Goal: Information Seeking & Learning: Compare options

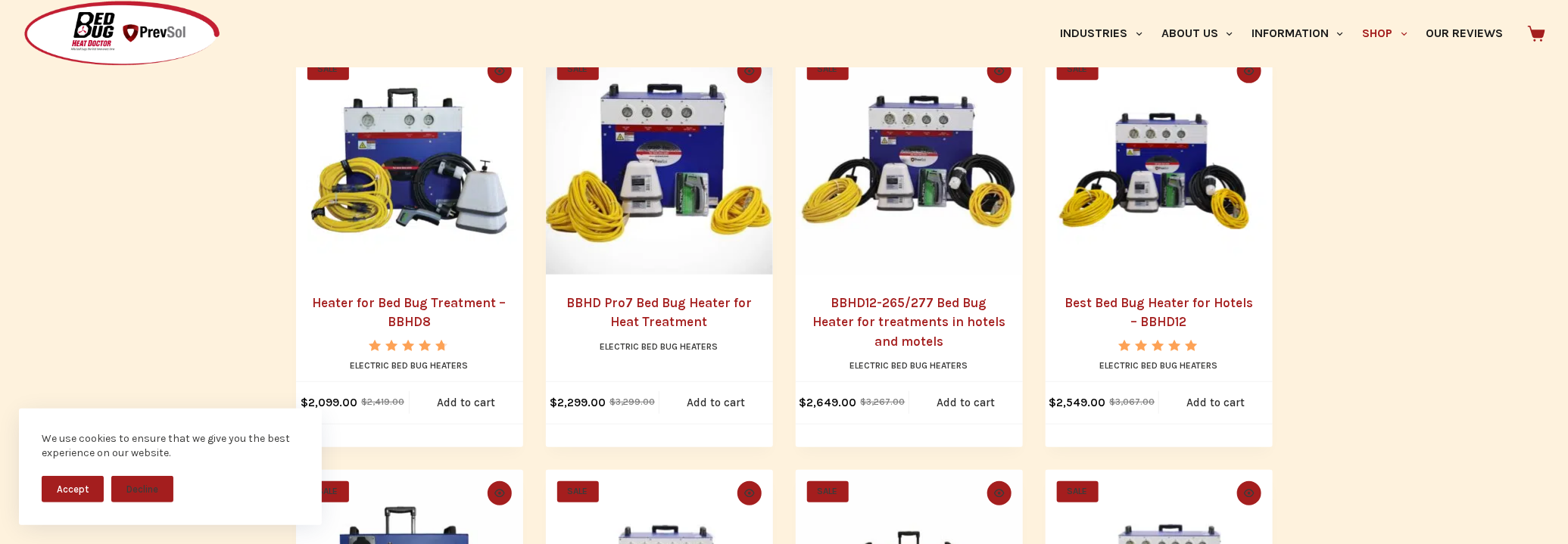
scroll to position [412, 0]
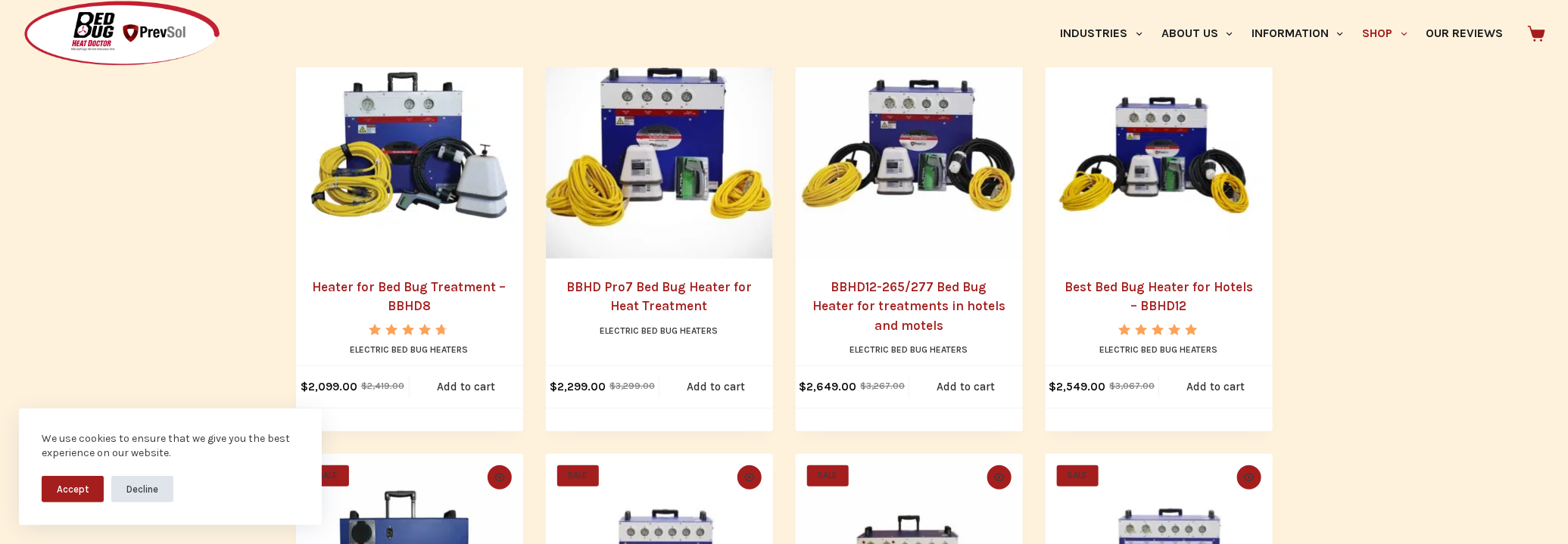
click at [126, 488] on button "Decline" at bounding box center [142, 489] width 62 height 27
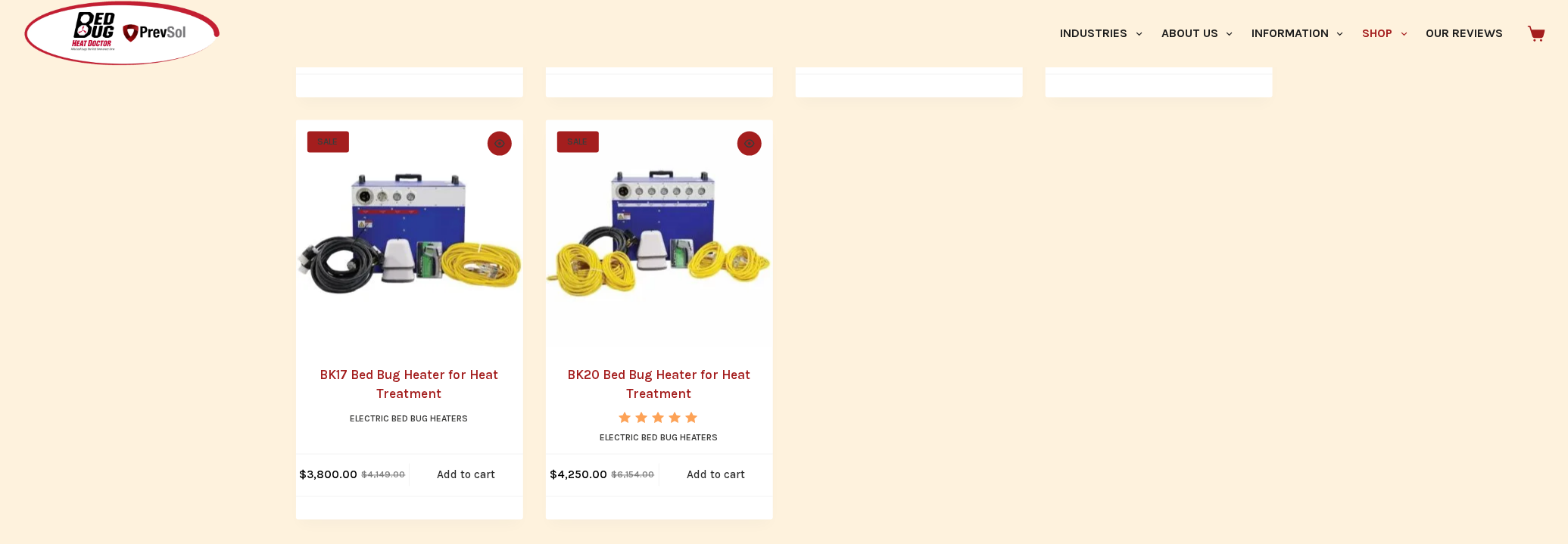
scroll to position [1169, 0]
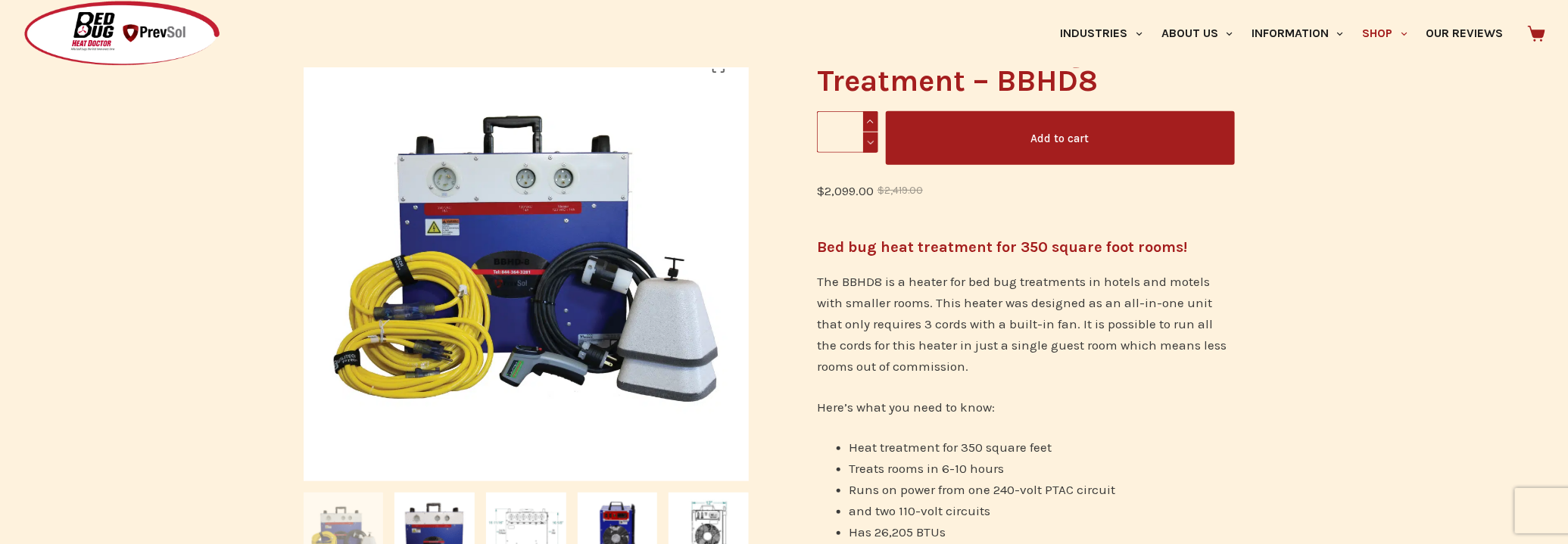
scroll to position [481, 0]
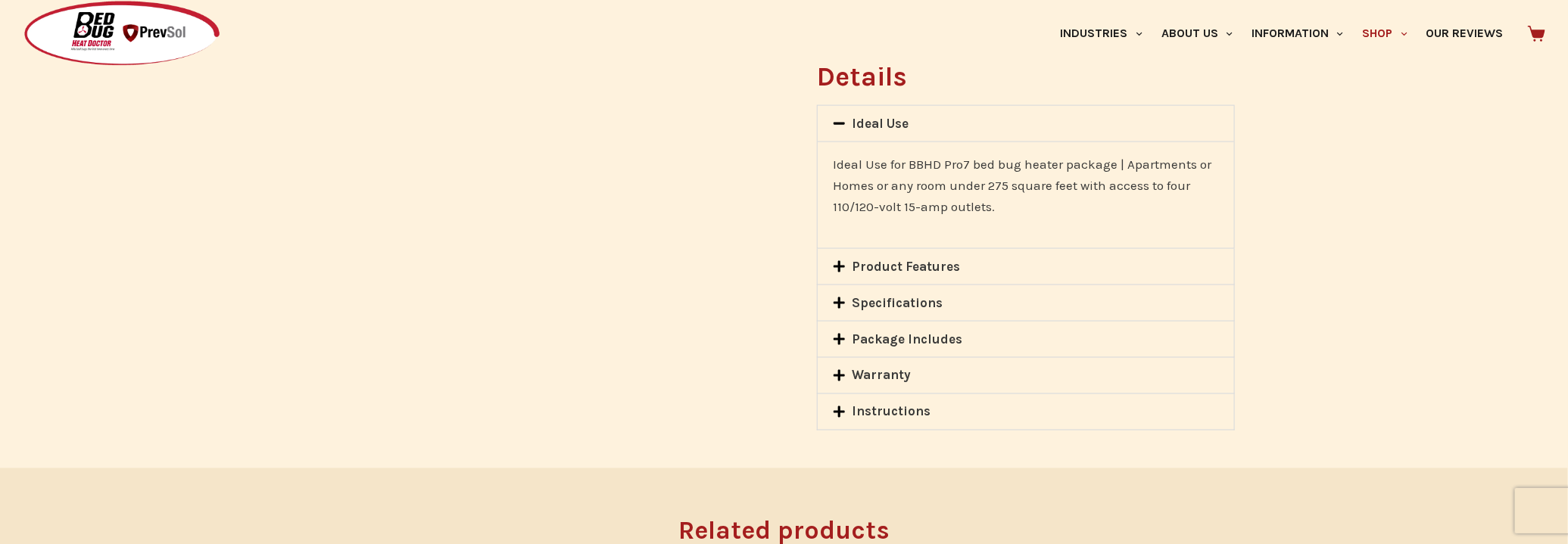
scroll to position [1169, 0]
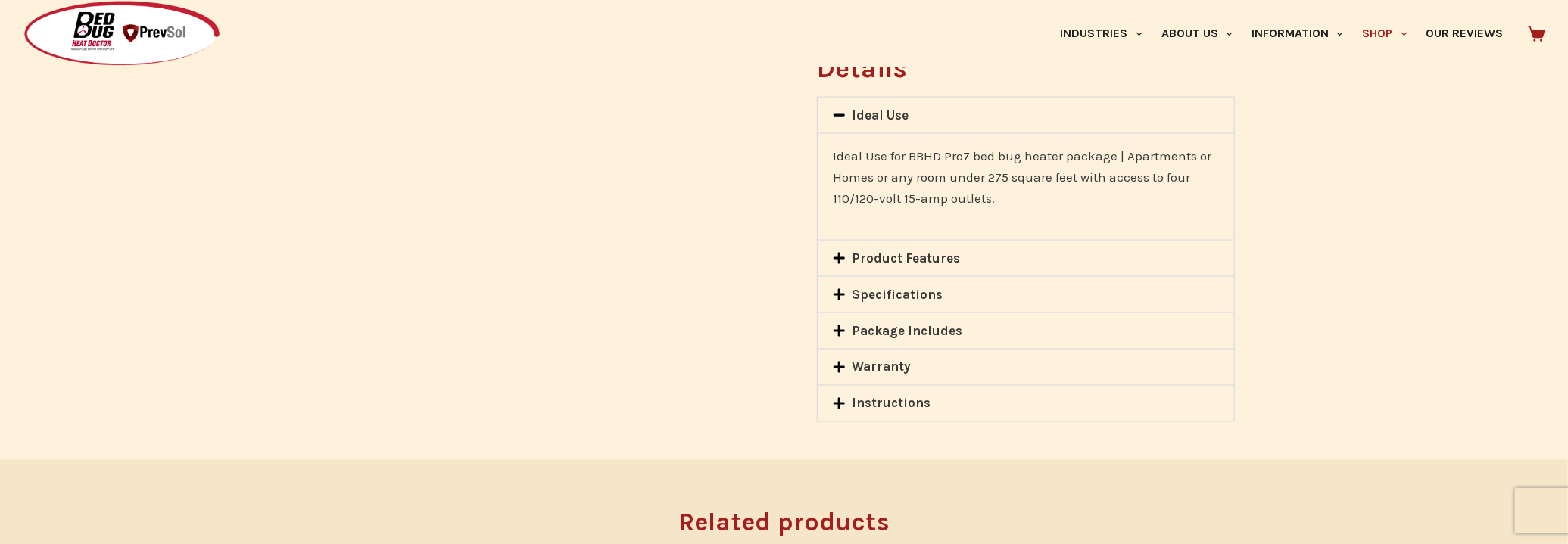
click at [898, 244] on div "Product Features" at bounding box center [1025, 258] width 416 height 36
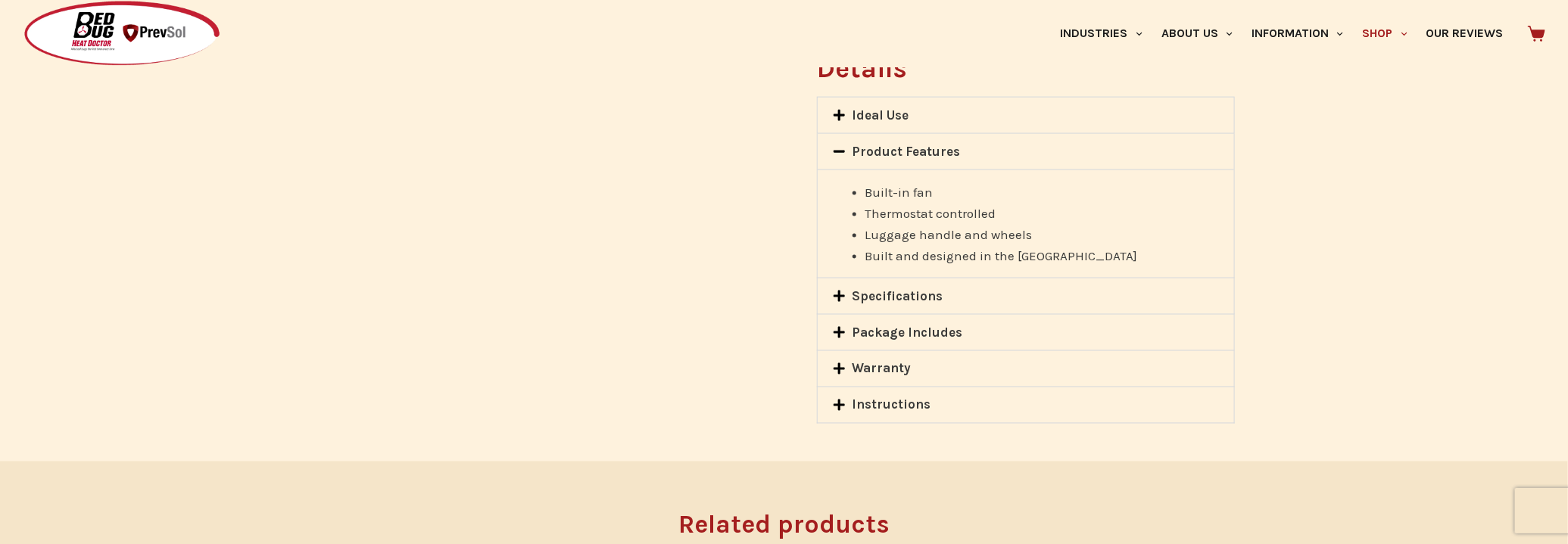
click at [894, 288] on link "Specifications" at bounding box center [898, 296] width 91 height 15
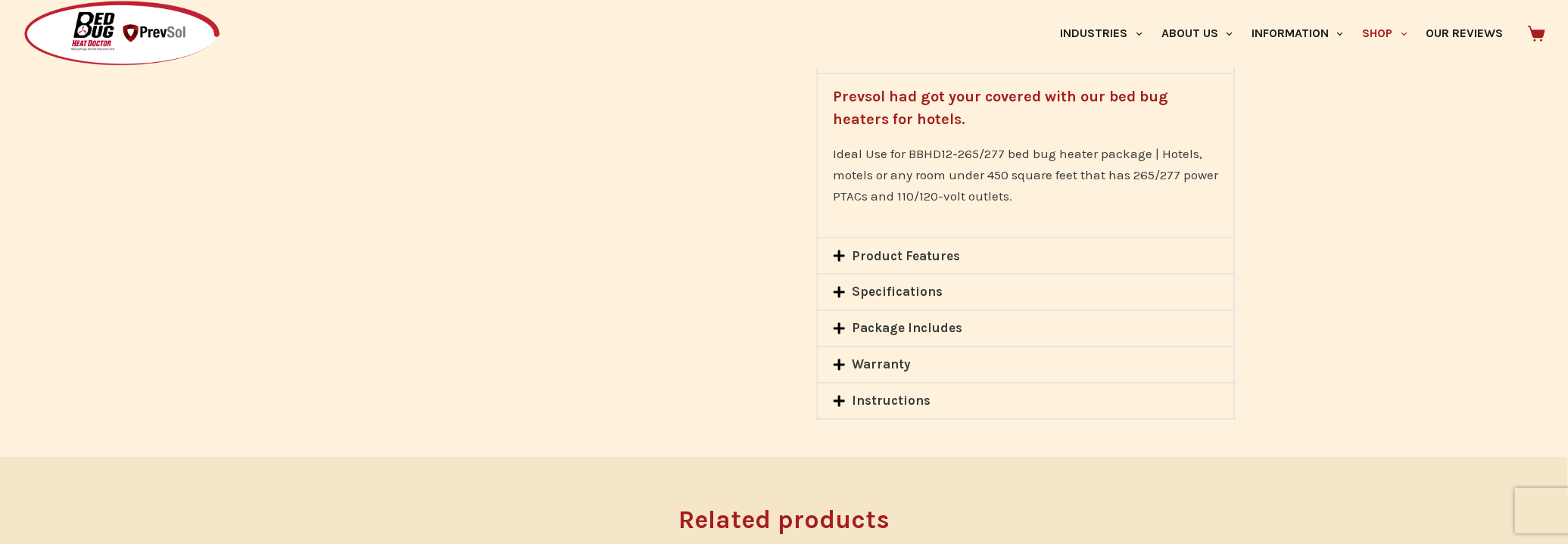
scroll to position [1306, 0]
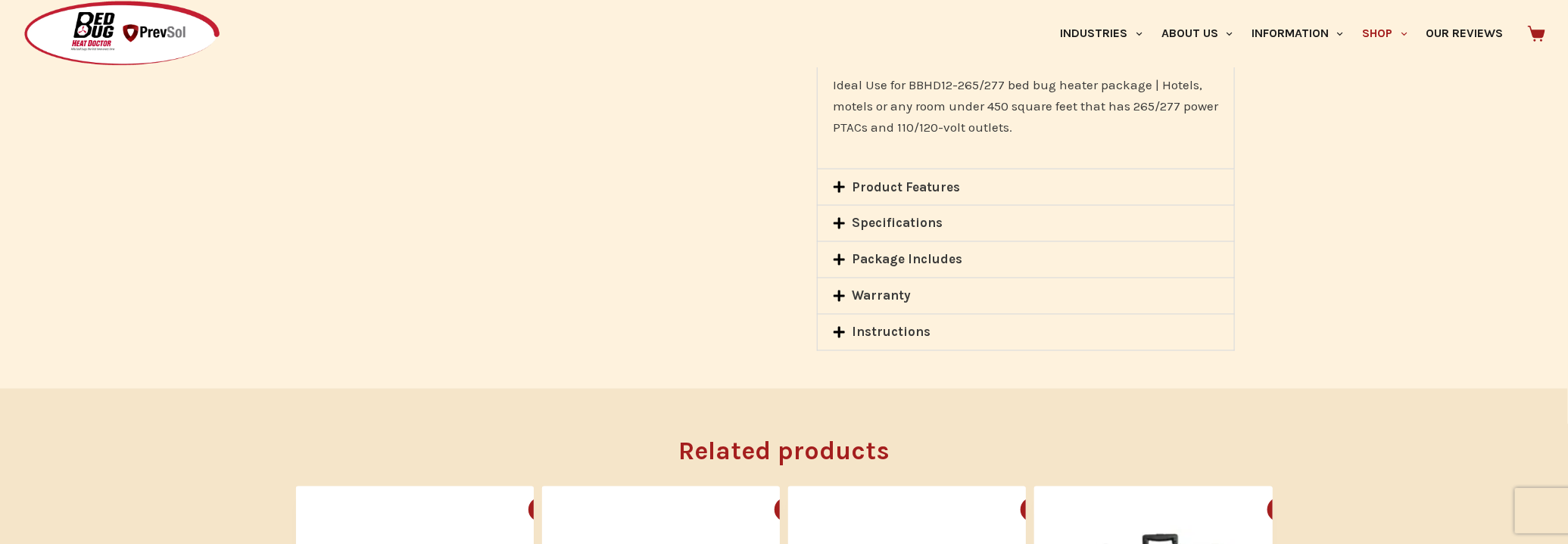
click at [912, 216] on link "Specifications" at bounding box center [898, 223] width 91 height 15
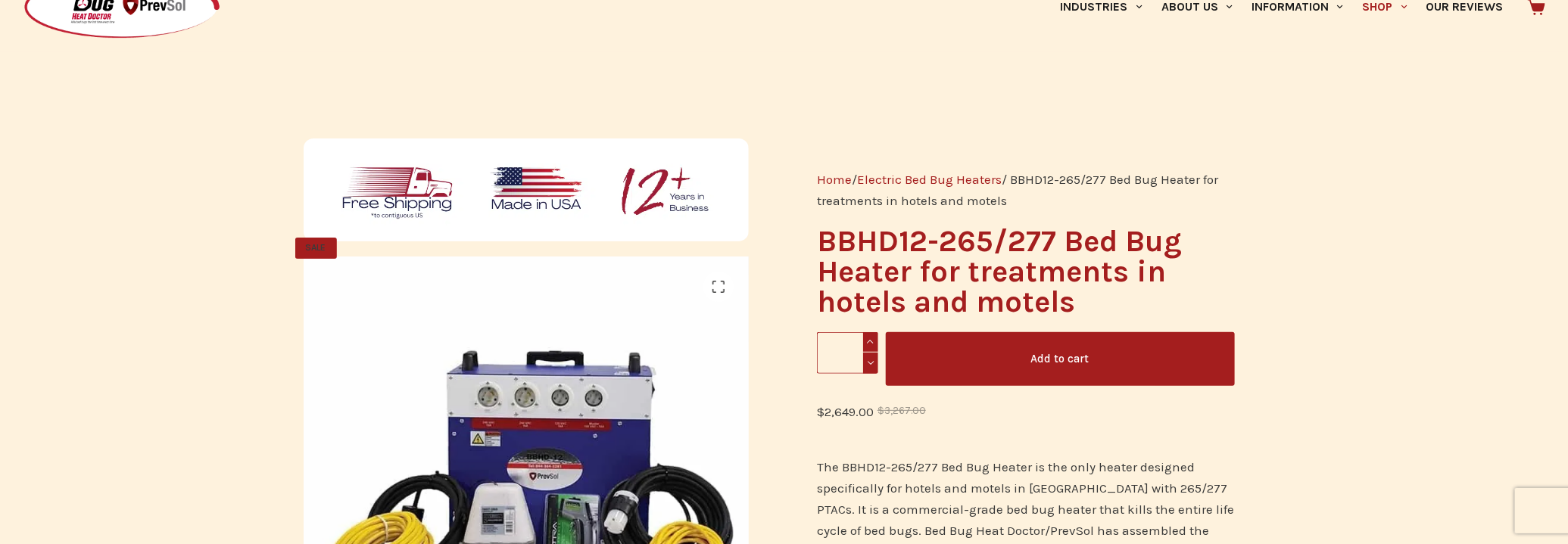
scroll to position [68, 0]
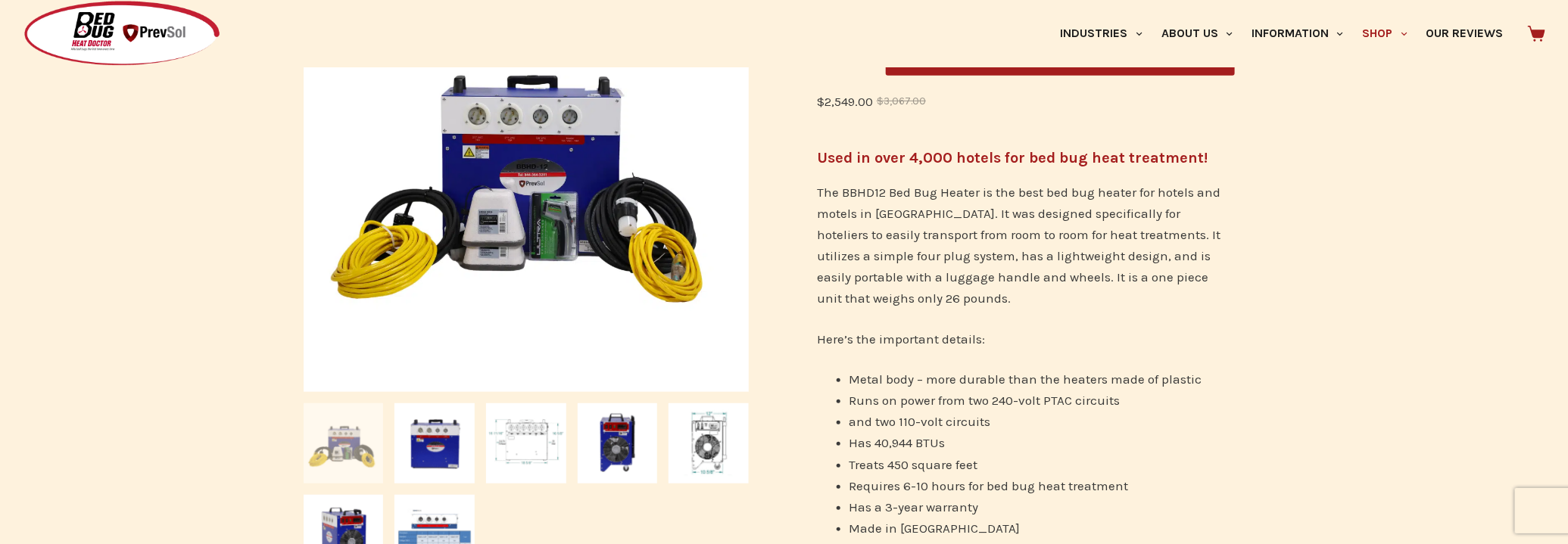
scroll to position [550, 0]
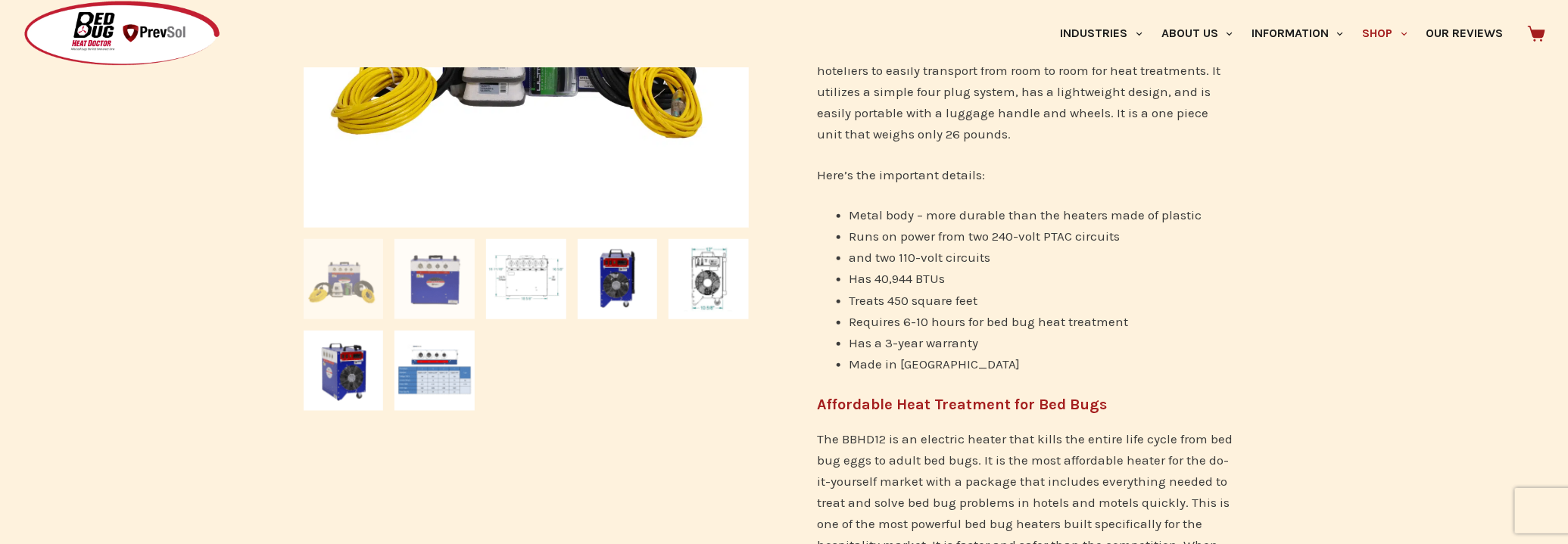
click at [438, 266] on img at bounding box center [434, 278] width 80 height 80
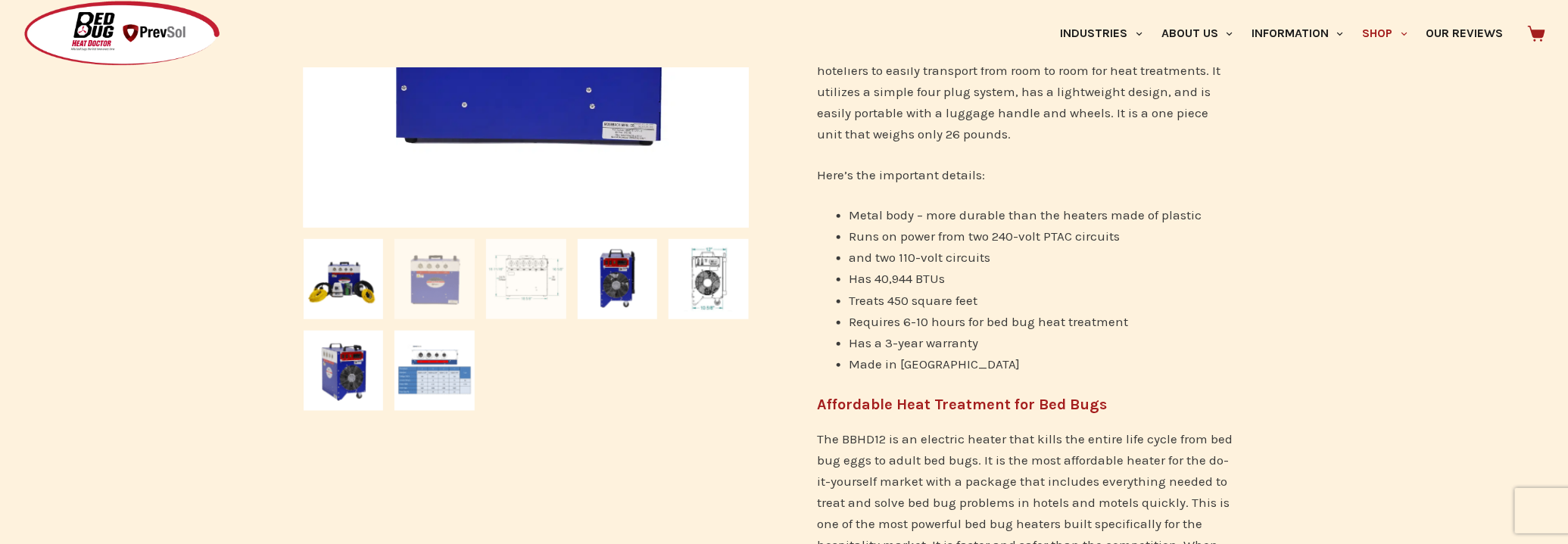
click at [548, 276] on img at bounding box center [526, 278] width 80 height 80
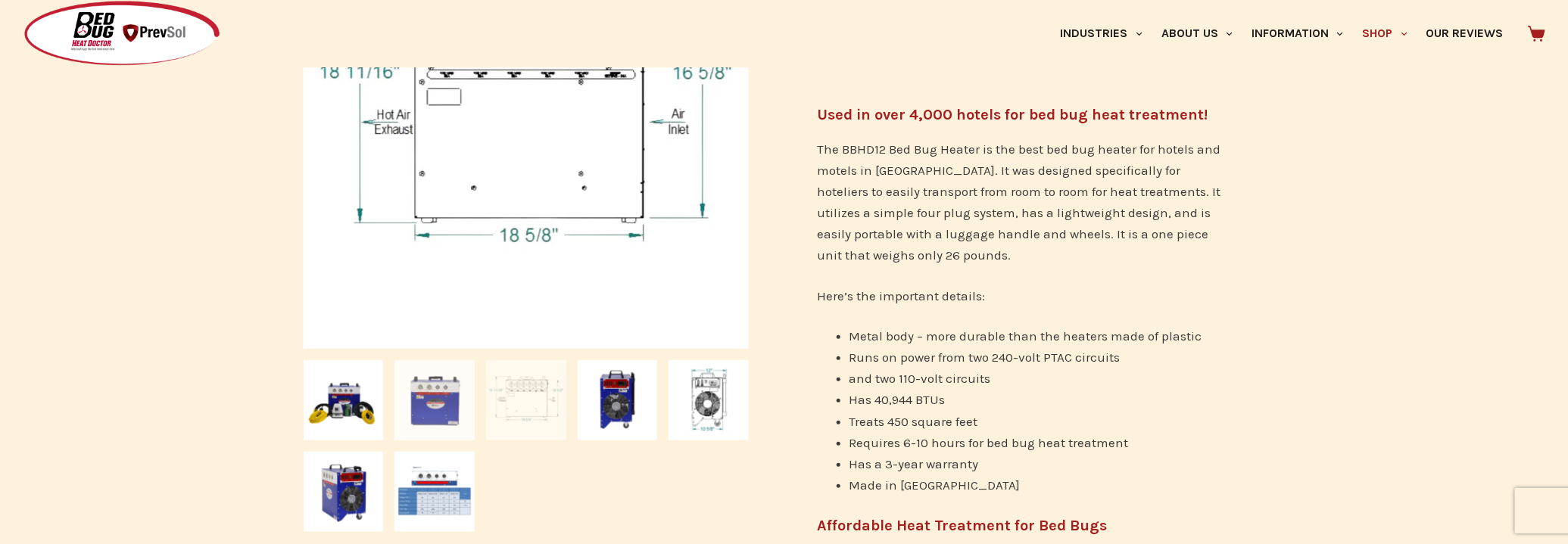
scroll to position [481, 0]
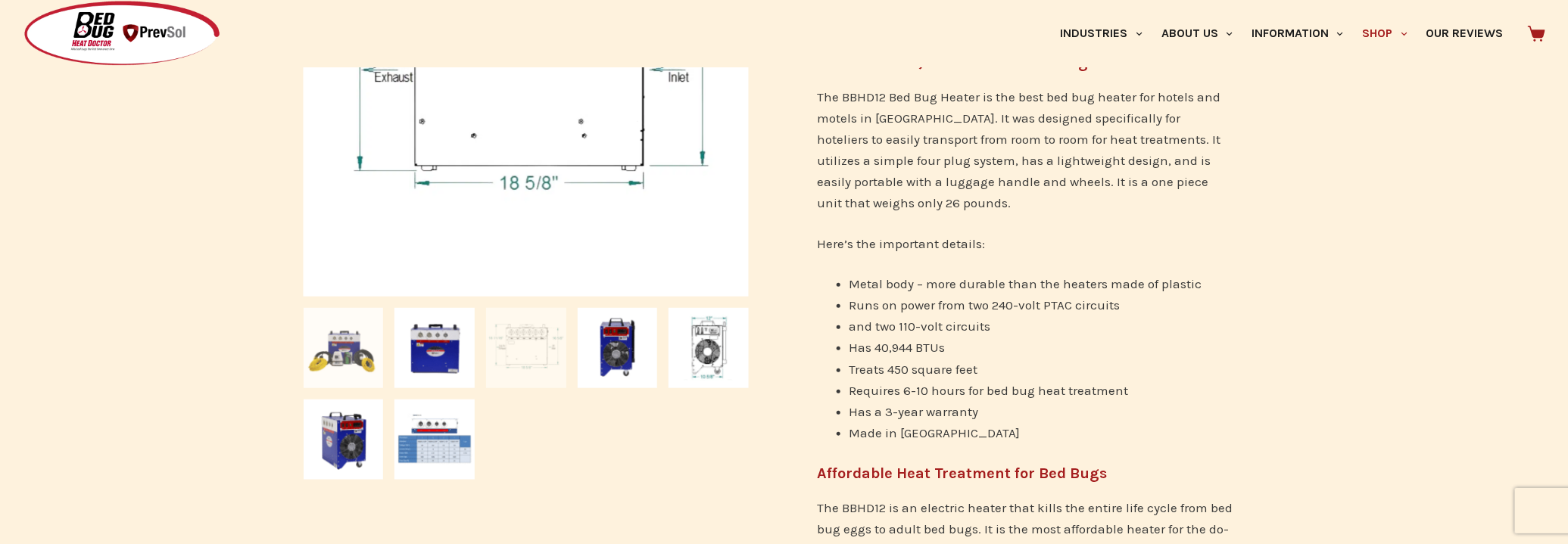
click at [366, 342] on img at bounding box center [344, 348] width 80 height 80
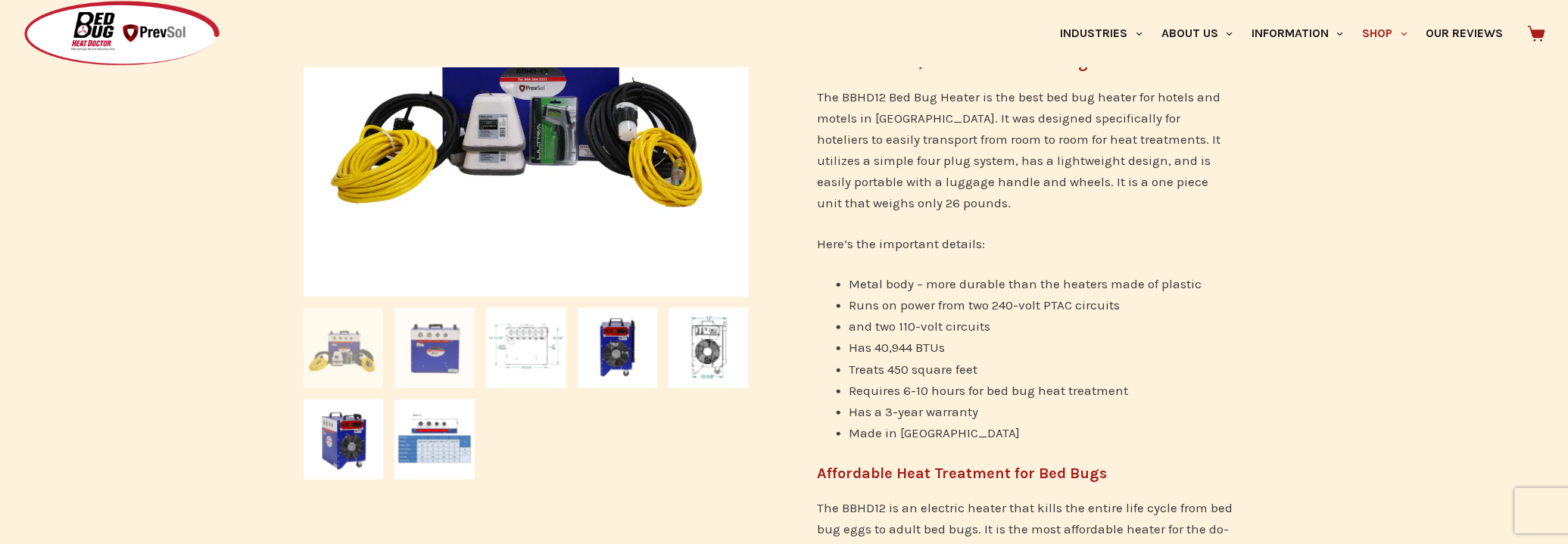
click at [434, 357] on img at bounding box center [434, 348] width 80 height 80
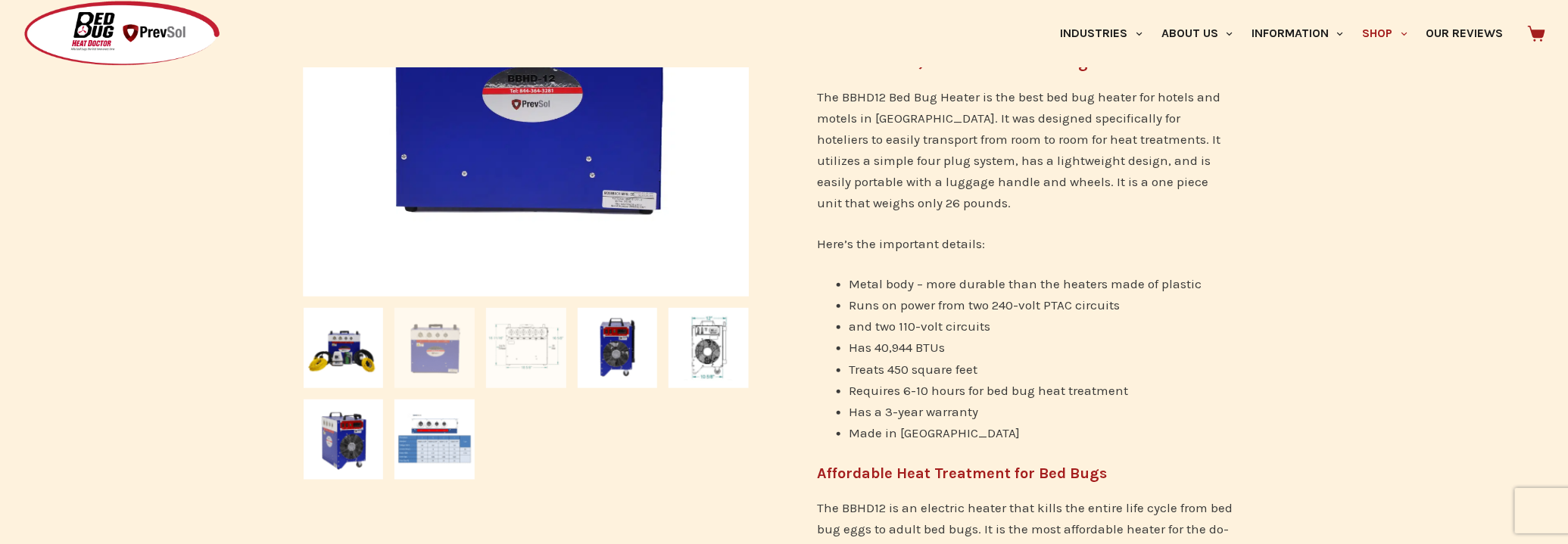
click at [511, 349] on img at bounding box center [526, 348] width 80 height 80
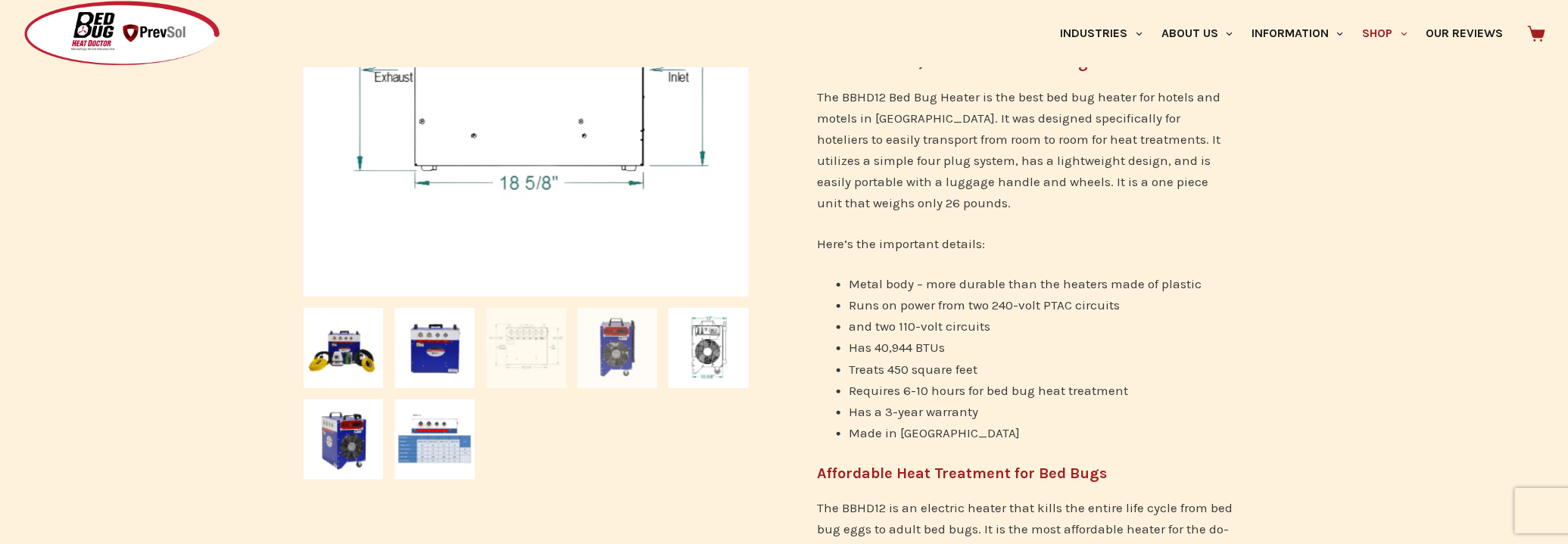
click at [635, 352] on img at bounding box center [617, 348] width 80 height 80
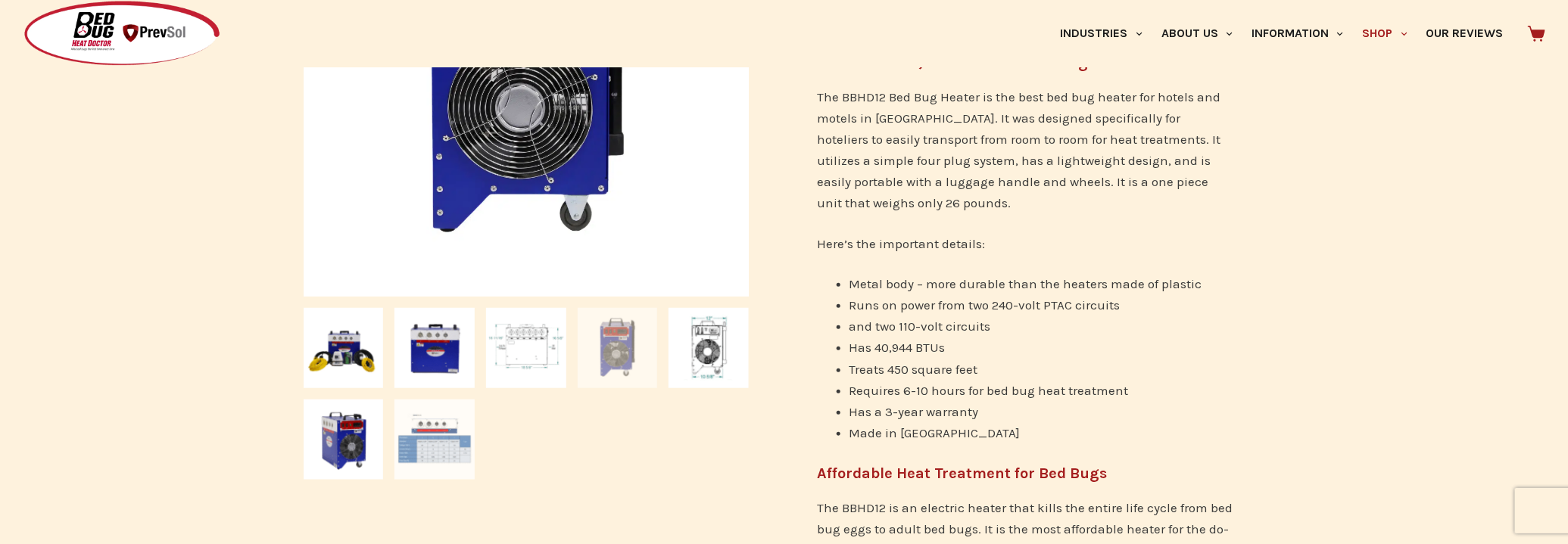
click at [435, 436] on img at bounding box center [434, 439] width 80 height 80
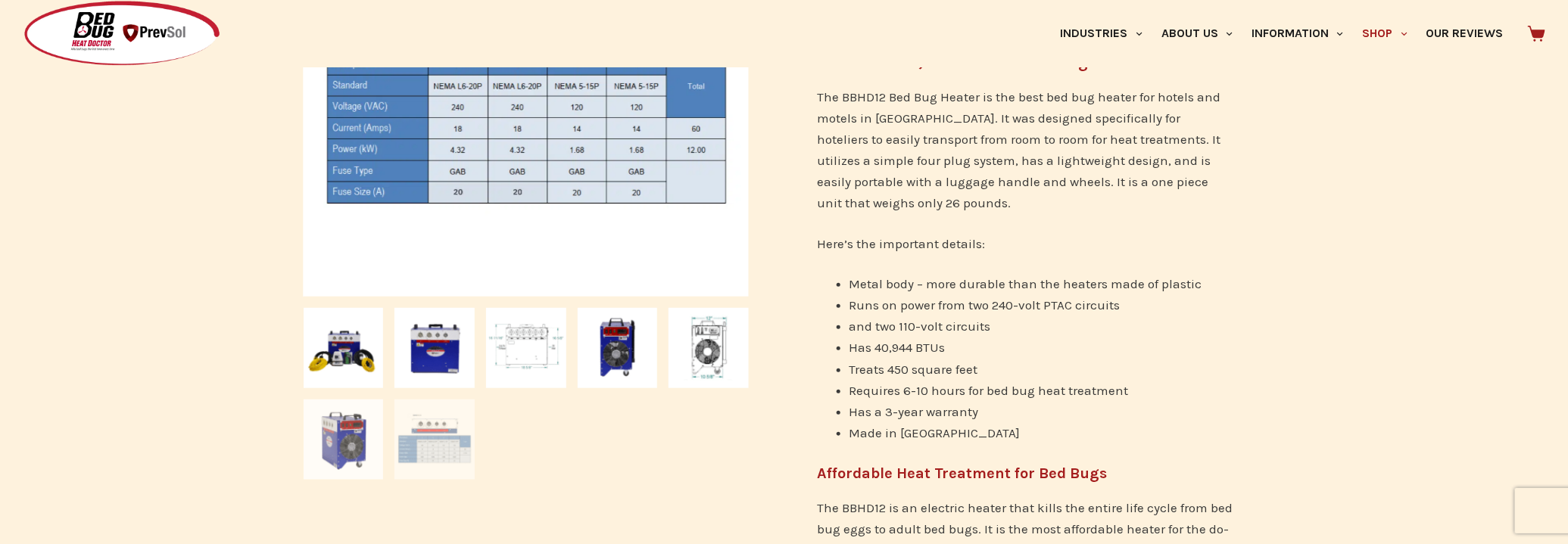
click at [355, 443] on img at bounding box center [344, 439] width 80 height 80
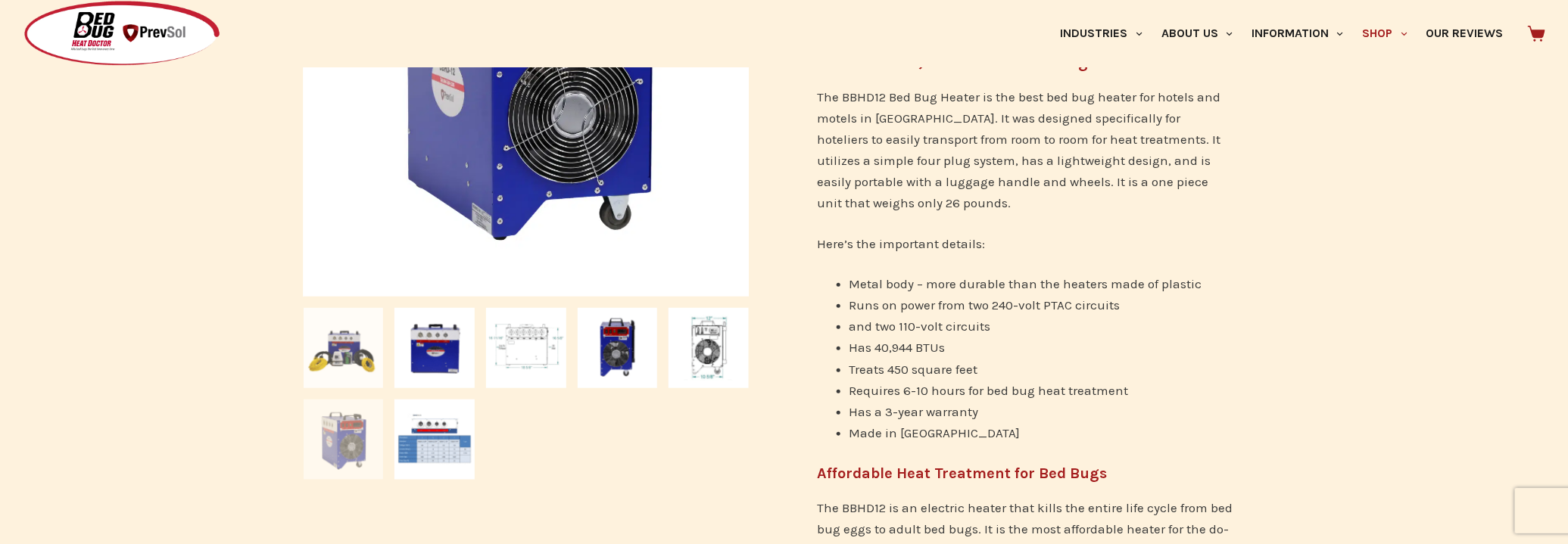
click at [340, 359] on img at bounding box center [344, 348] width 80 height 80
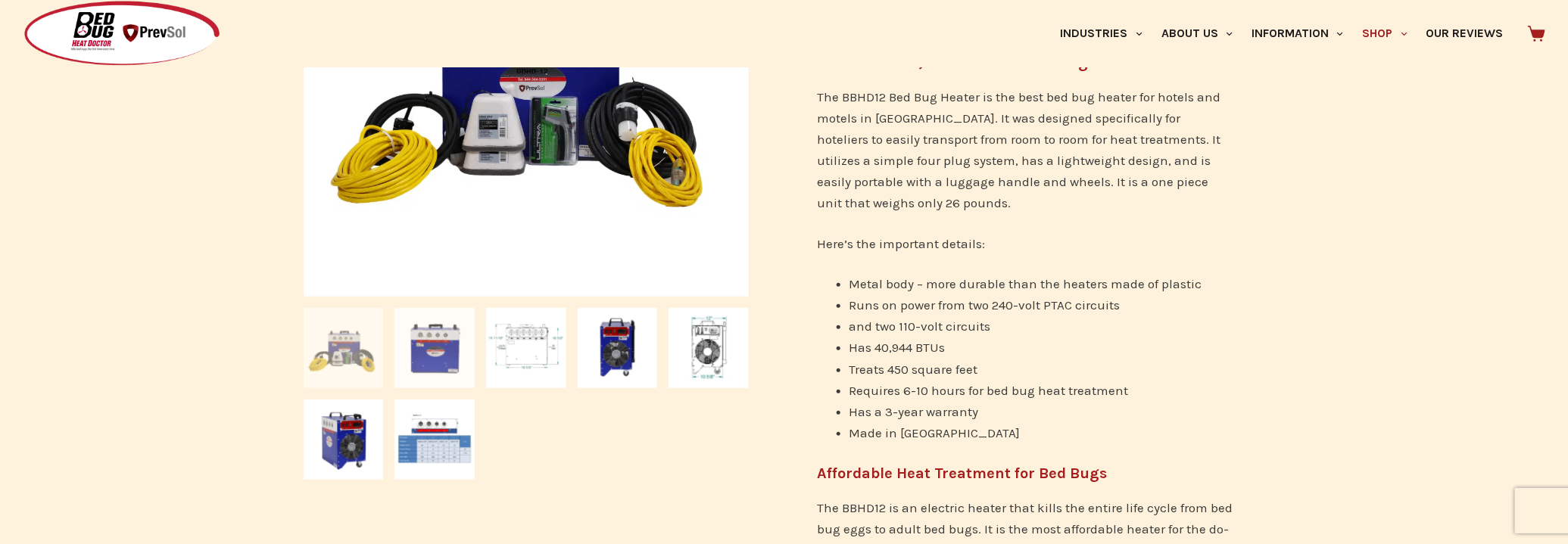
click at [447, 361] on img at bounding box center [434, 348] width 80 height 80
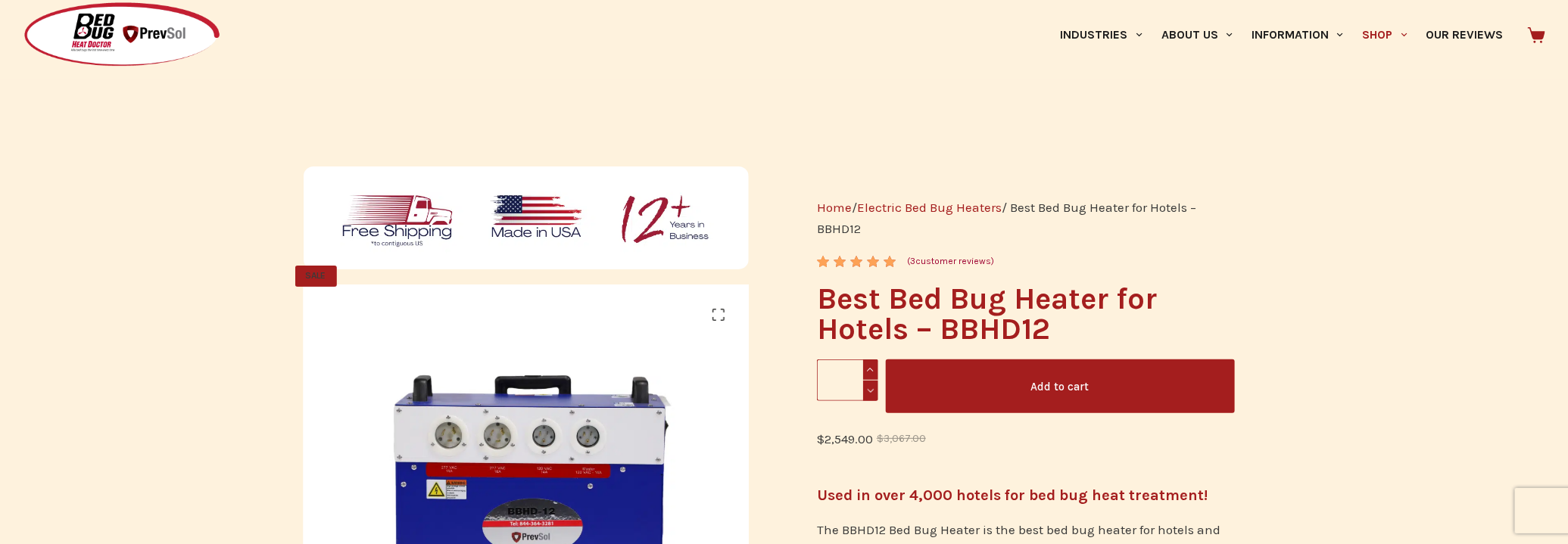
scroll to position [68, 0]
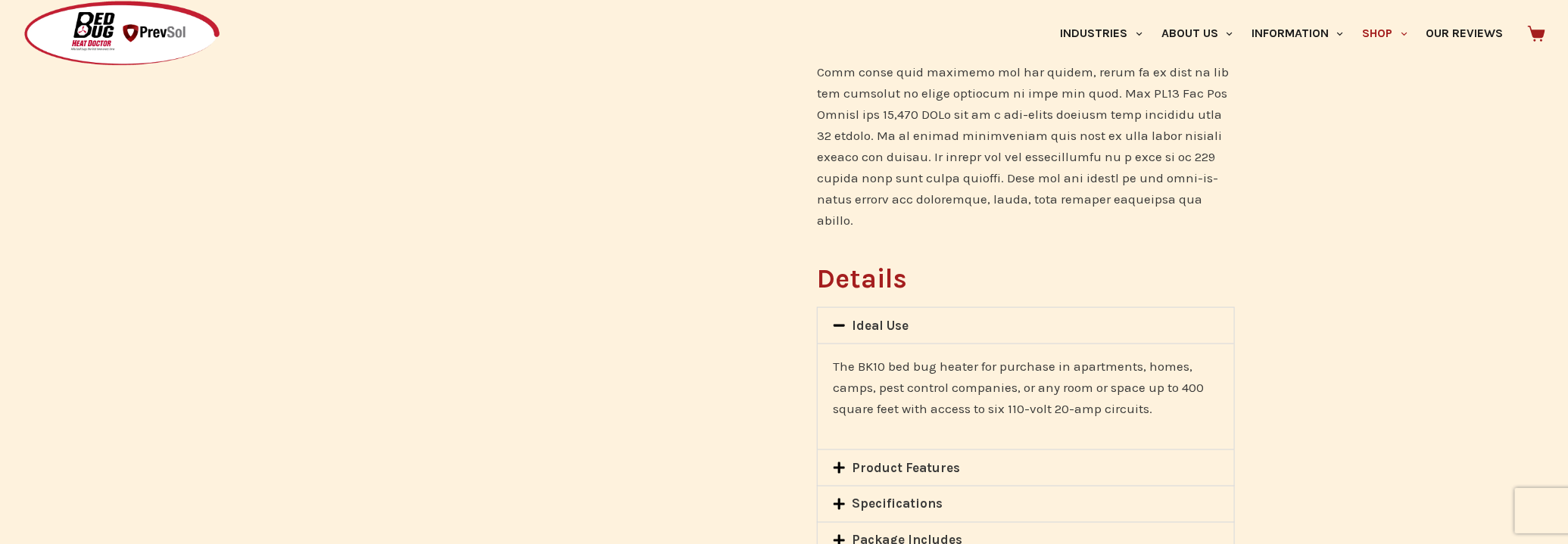
scroll to position [1169, 0]
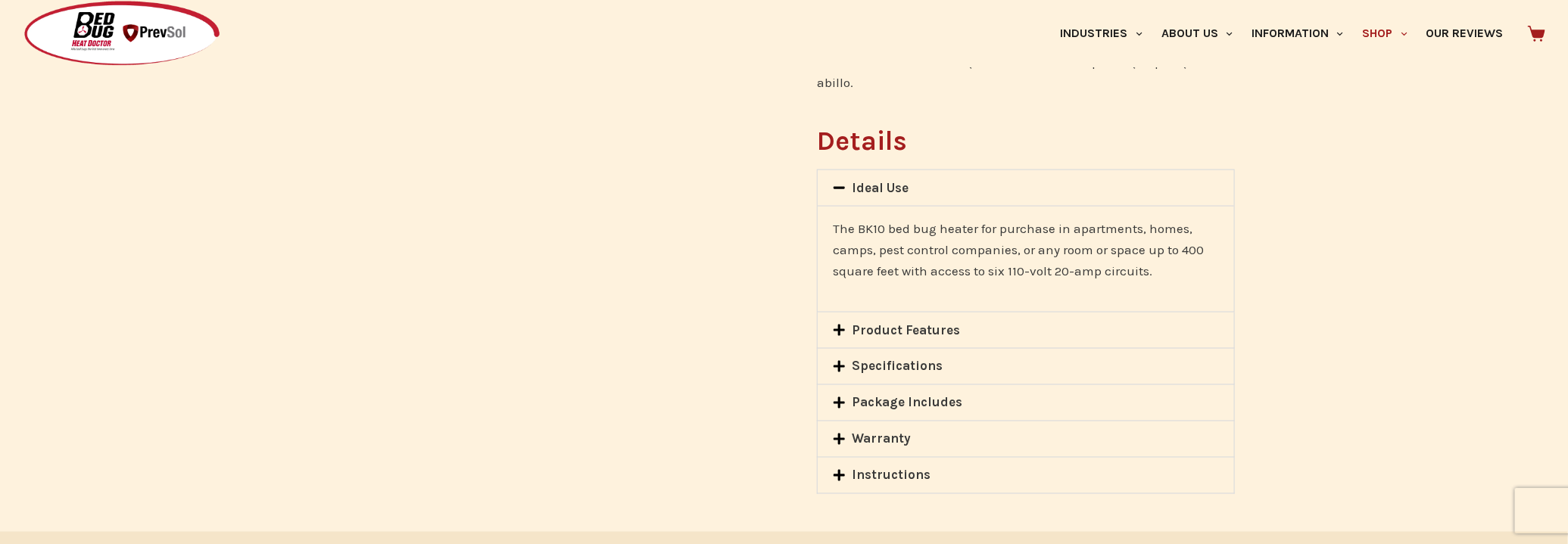
click at [881, 359] on link "Specifications" at bounding box center [898, 366] width 91 height 15
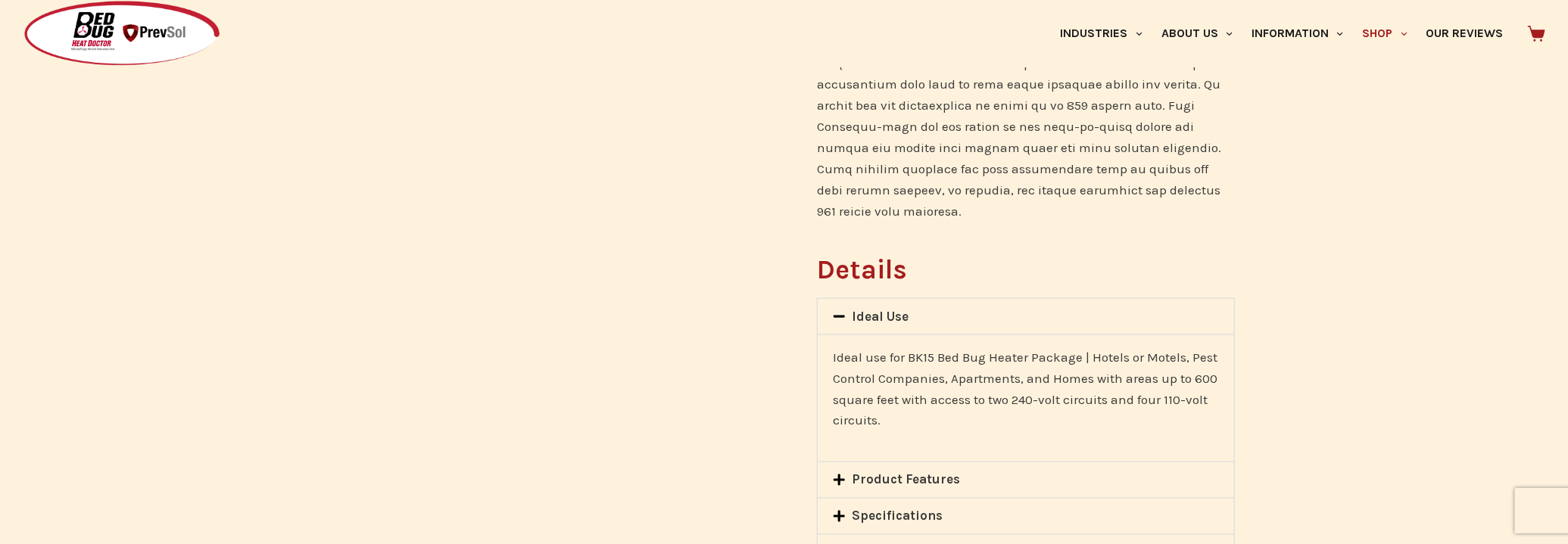
scroll to position [1444, 0]
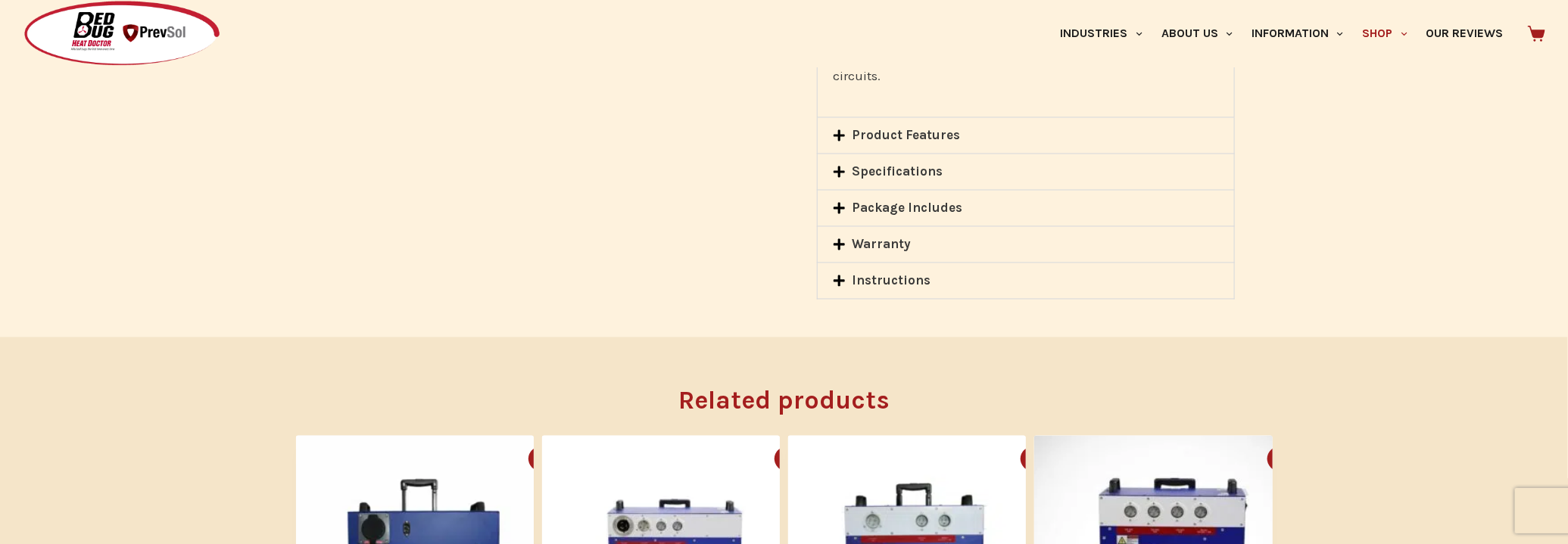
click at [890, 154] on div "Specifications" at bounding box center [1025, 172] width 416 height 36
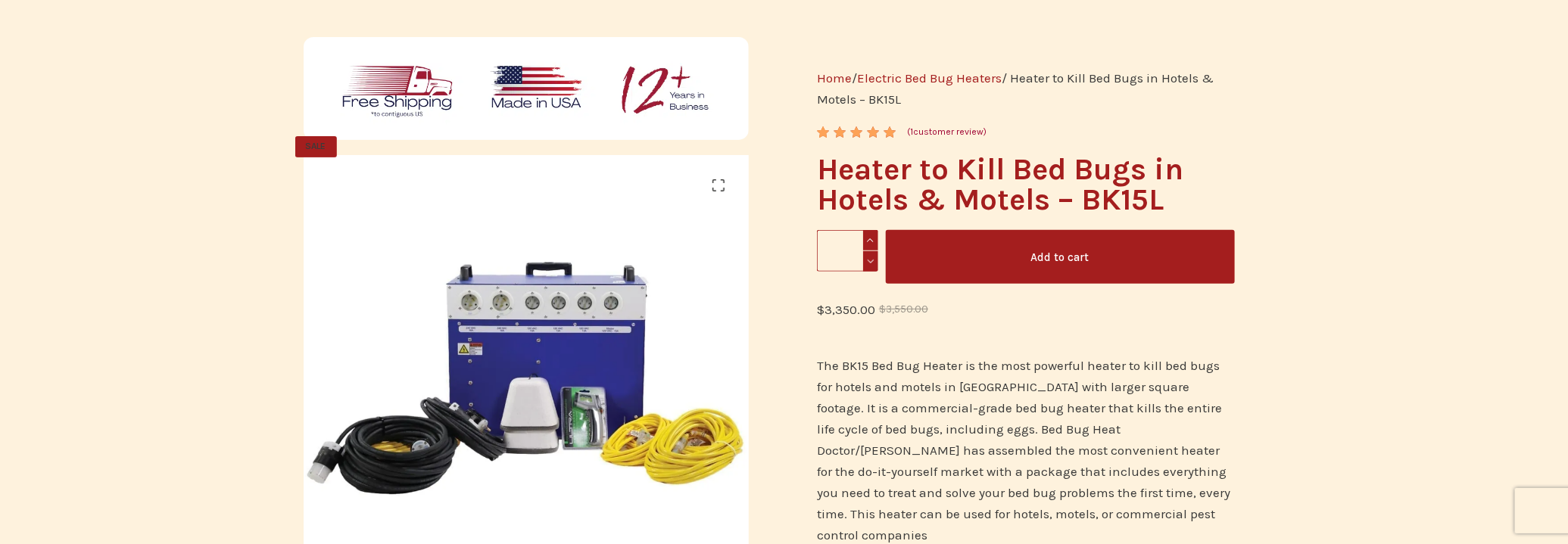
scroll to position [68, 0]
